Goal: Transaction & Acquisition: Purchase product/service

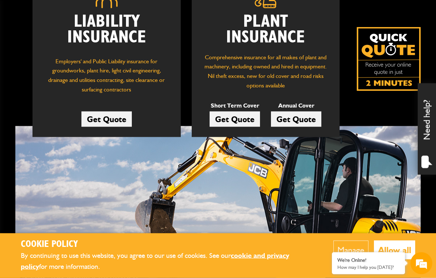
scroll to position [131, 0]
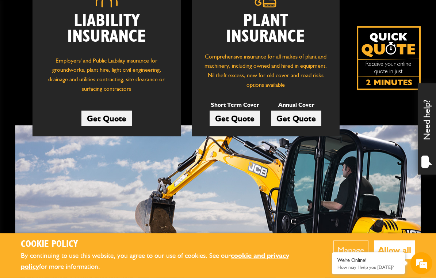
click at [243, 113] on link "Get Quote" at bounding box center [235, 118] width 50 height 15
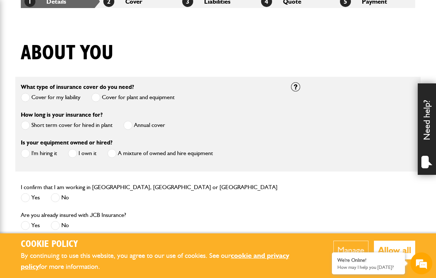
scroll to position [153, 0]
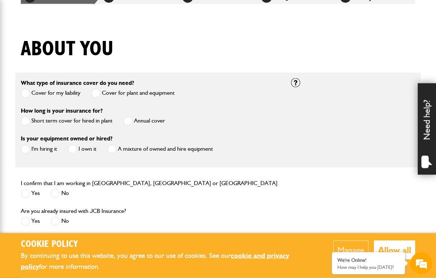
click at [36, 124] on label "Short term cover for hired in plant" at bounding box center [67, 121] width 92 height 9
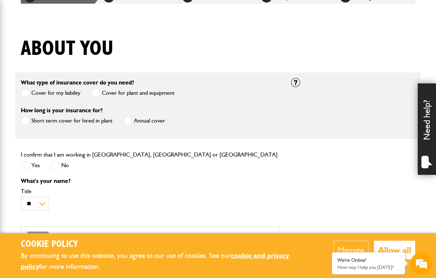
click at [34, 162] on label "Yes" at bounding box center [30, 165] width 19 height 9
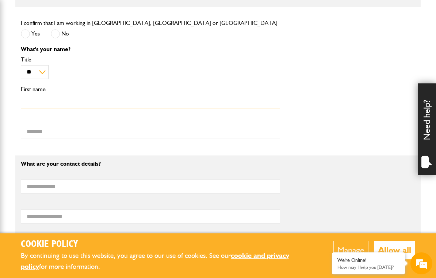
click at [174, 107] on input "First name" at bounding box center [150, 102] width 259 height 14
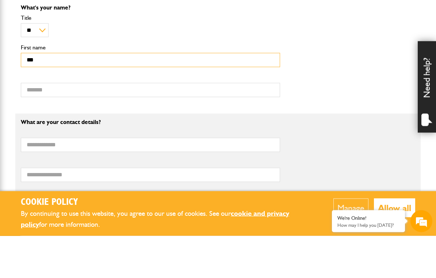
type input "***"
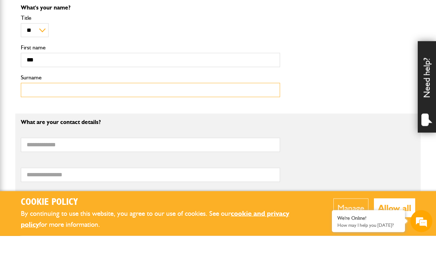
click at [215, 125] on input "Surname" at bounding box center [150, 132] width 259 height 14
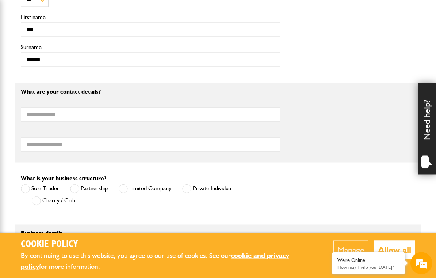
scroll to position [357, 0]
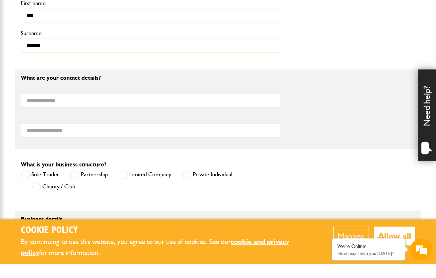
type input "******"
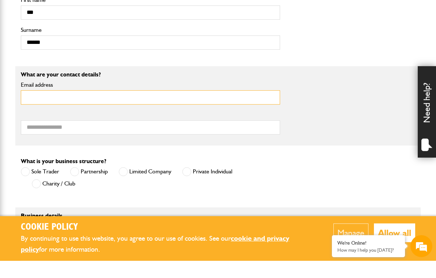
click at [50, 117] on input "Email address" at bounding box center [150, 114] width 259 height 14
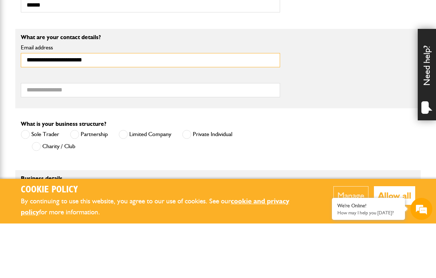
type input "**********"
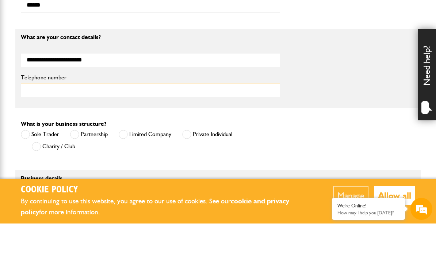
click at [233, 137] on input "Telephone number" at bounding box center [150, 144] width 259 height 14
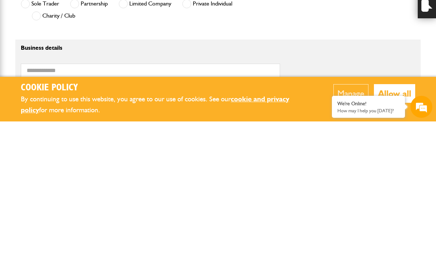
scroll to position [386, 0]
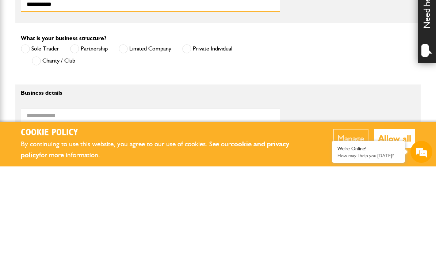
type input "**********"
click at [183, 156] on span at bounding box center [186, 160] width 9 height 9
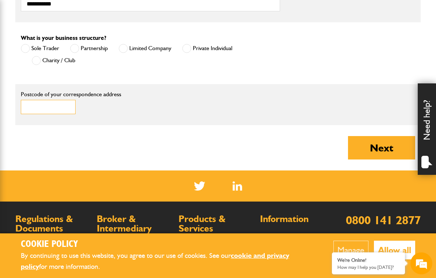
click at [48, 109] on input "Postcode of your correspondence address" at bounding box center [48, 107] width 55 height 14
type input "******"
click at [381, 142] on button "Next" at bounding box center [381, 147] width 67 height 23
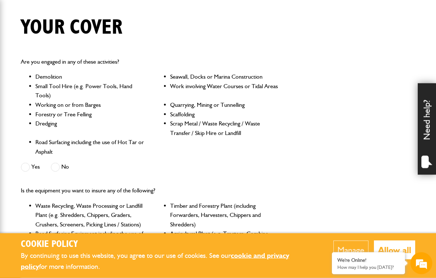
scroll to position [175, 0]
click at [38, 169] on label "Yes" at bounding box center [30, 166] width 19 height 9
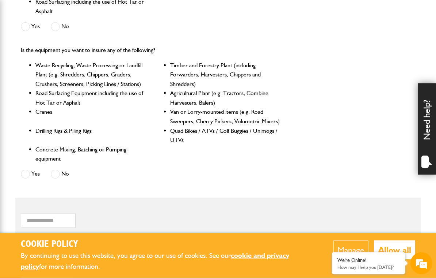
scroll to position [316, 0]
click at [61, 169] on label "No" at bounding box center [60, 173] width 18 height 9
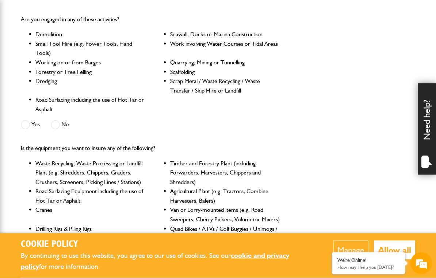
scroll to position [218, 0]
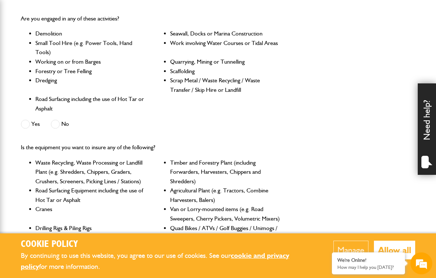
click at [65, 121] on label "No" at bounding box center [60, 123] width 18 height 9
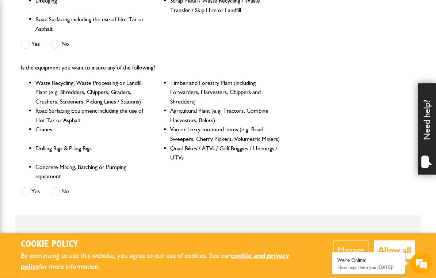
scroll to position [298, 0]
click at [35, 118] on ul "Waste Recycling, Waste Processing or Landfill Plant (e.g. Shredders, Chippers, …" at bounding box center [150, 129] width 259 height 103
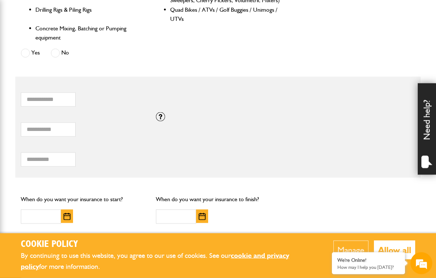
scroll to position [437, 0]
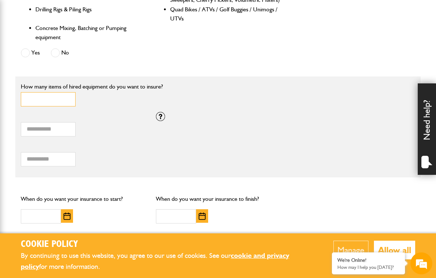
click at [45, 97] on input "*" at bounding box center [48, 99] width 55 height 14
type input "*"
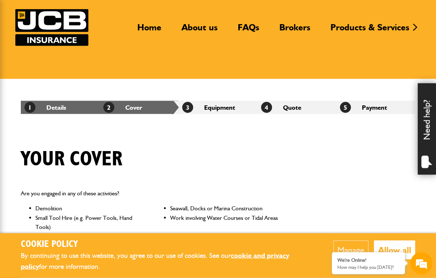
scroll to position [0, 0]
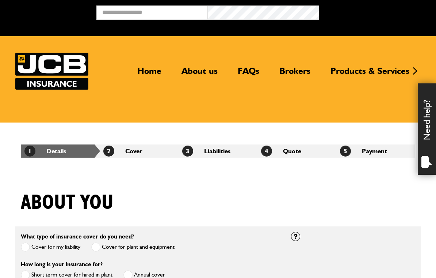
scroll to position [509, 0]
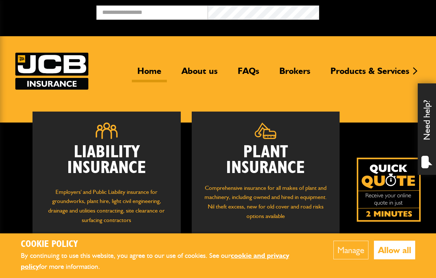
scroll to position [143, 0]
